Goal: Navigation & Orientation: Find specific page/section

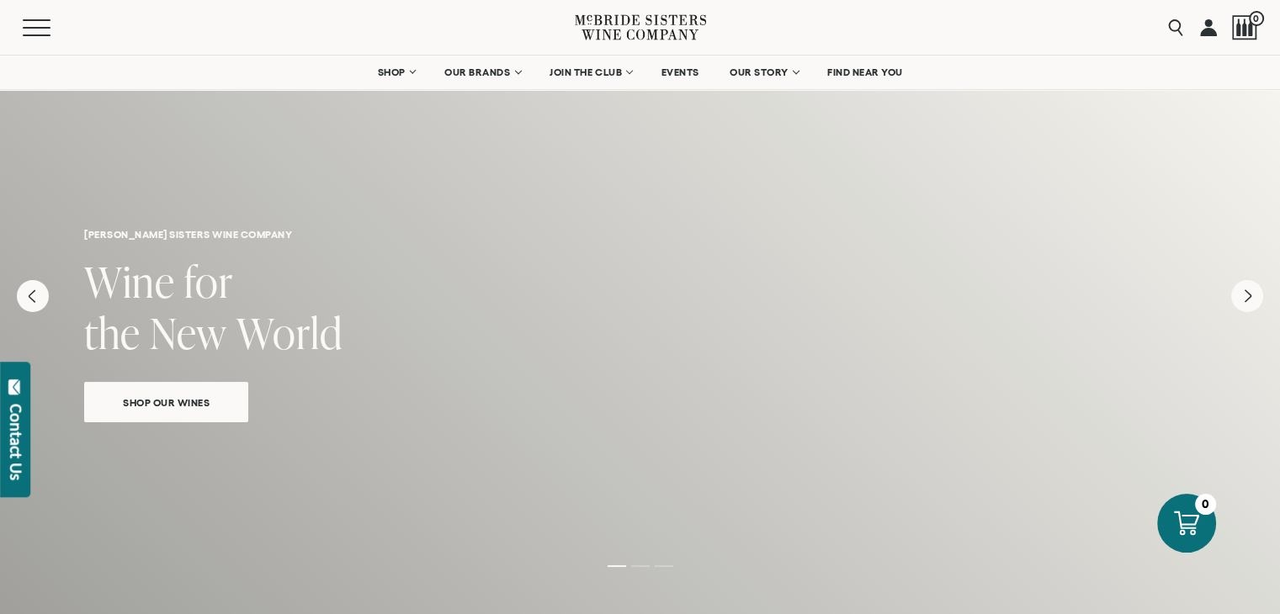
click at [1208, 35] on link at bounding box center [1208, 27] width 17 height 55
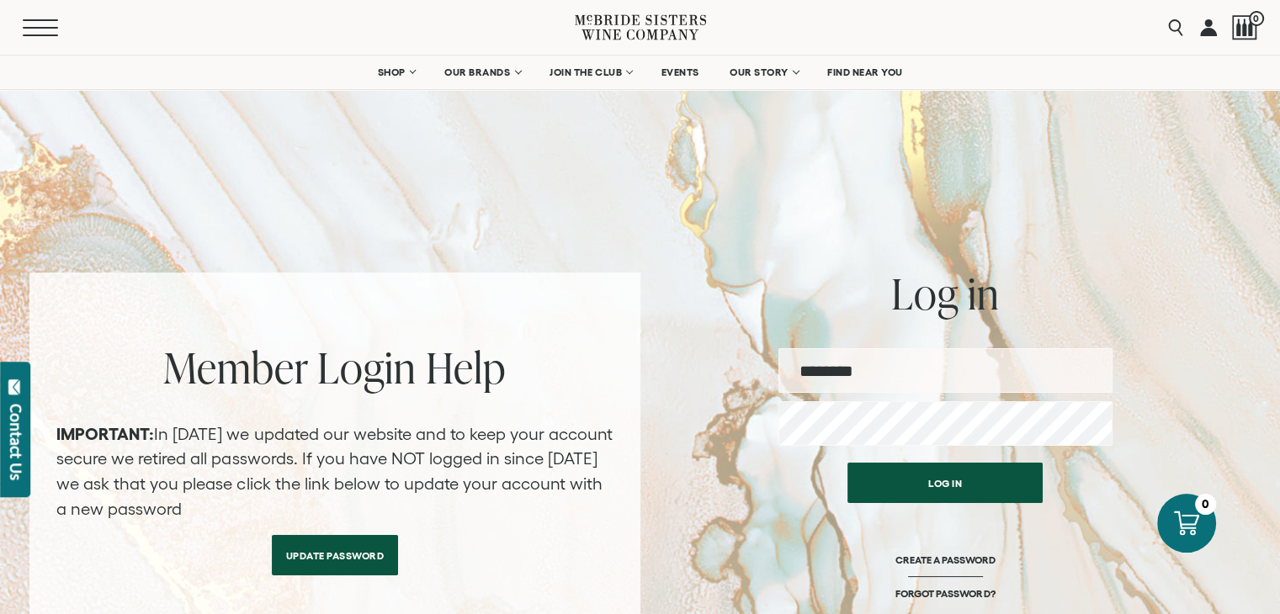
click at [37, 32] on button "Menu" at bounding box center [53, 27] width 61 height 17
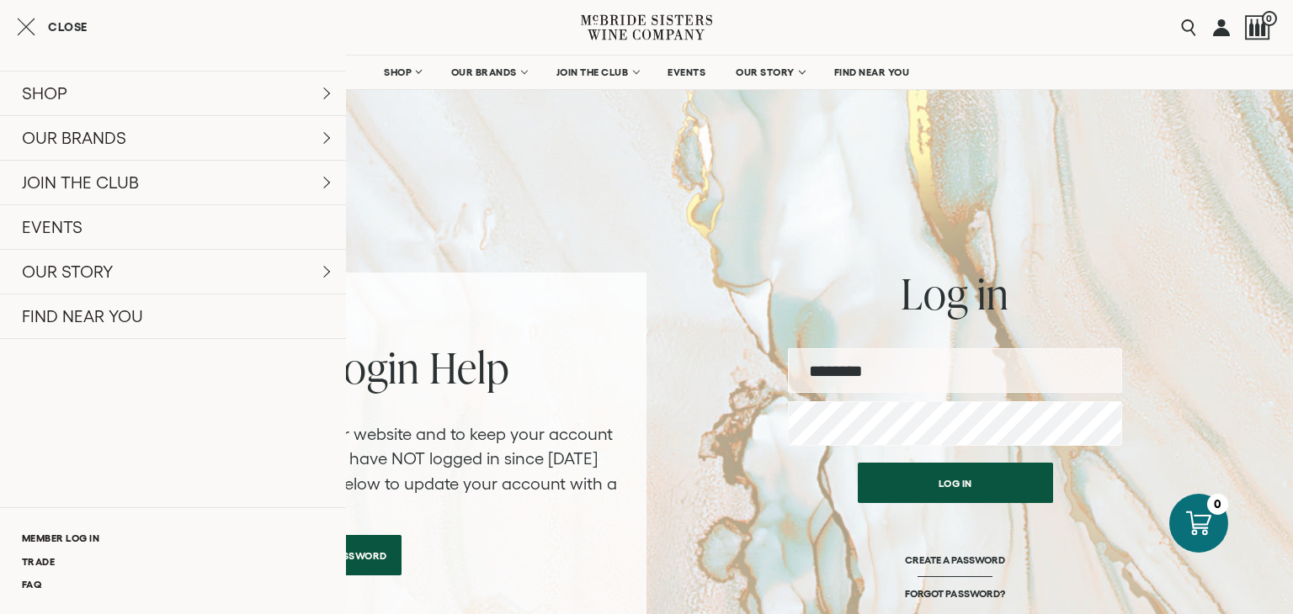
click at [903, 231] on div "Member Login Help IMPORTANT: In February 2024 we updated our website and to kee…" at bounding box center [646, 394] width 1259 height 512
click at [1219, 25] on link at bounding box center [1221, 27] width 17 height 55
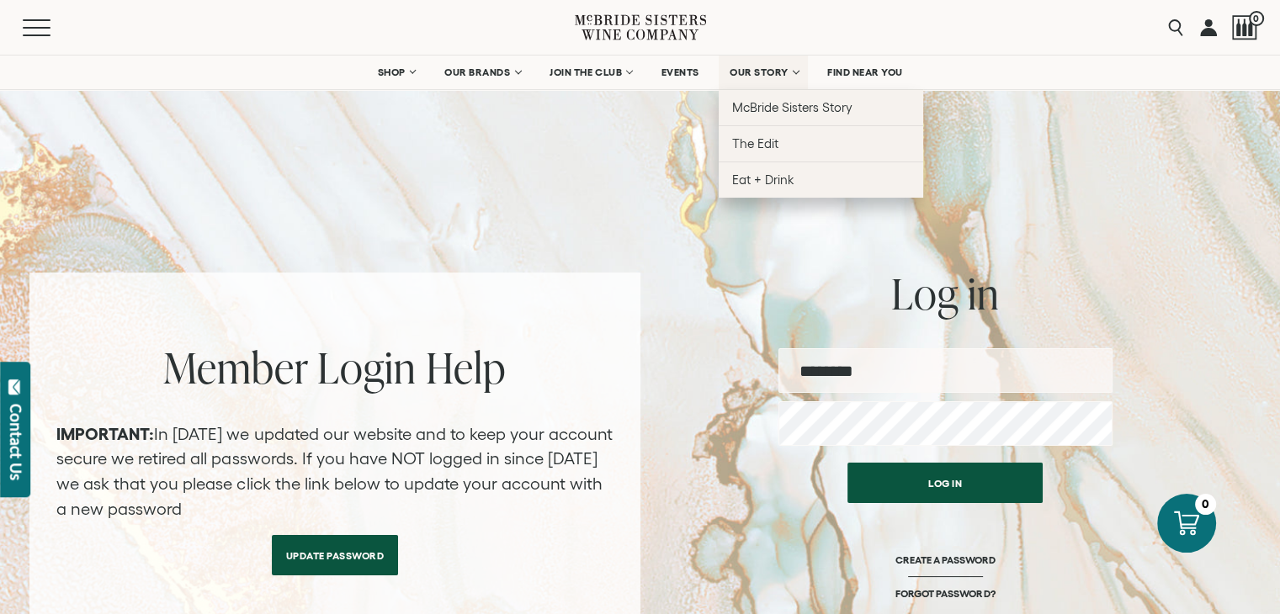
click at [764, 71] on span "OUR STORY" at bounding box center [759, 72] width 59 height 12
